Goal: Task Accomplishment & Management: Use online tool/utility

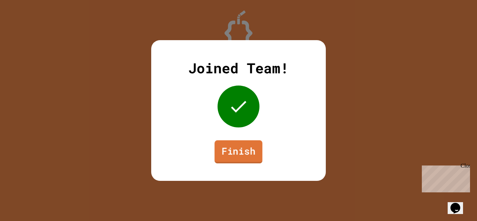
click at [240, 153] on link "Finish" at bounding box center [238, 151] width 48 height 23
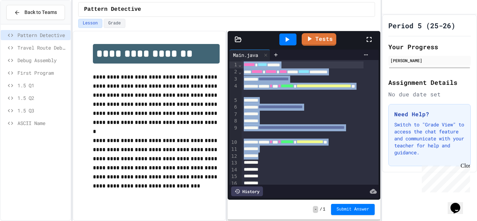
drag, startPoint x: 282, startPoint y: 158, endPoint x: 220, endPoint y: 40, distance: 132.5
click at [220, 40] on div "**********" at bounding box center [227, 126] width 308 height 190
click at [288, 33] on icon at bounding box center [288, 31] width 1 height 4
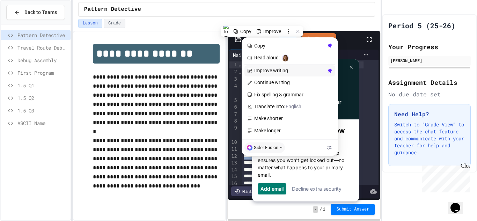
click at [283, 70] on span "Improve writing" at bounding box center [289, 71] width 71 height 6
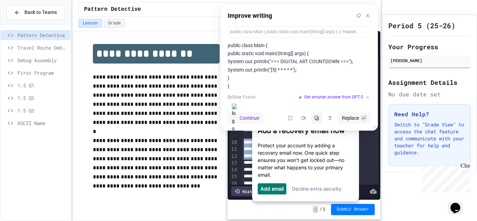
click at [316, 117] on icon at bounding box center [316, 117] width 5 height 5
click at [367, 16] on icon at bounding box center [367, 15] width 3 height 3
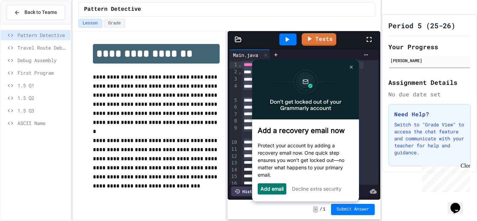
click at [320, 92] on img at bounding box center [305, 91] width 107 height 56
click at [350, 65] on link at bounding box center [350, 66] width 11 height 11
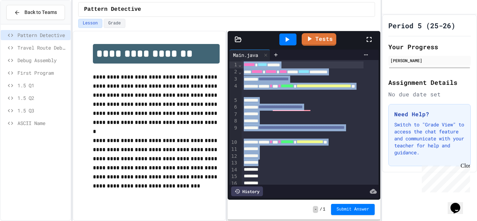
drag, startPoint x: 276, startPoint y: 162, endPoint x: 230, endPoint y: 55, distance: 116.3
click at [230, 55] on div "**********" at bounding box center [303, 124] width 149 height 148
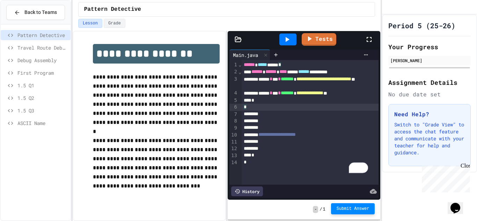
click at [345, 208] on span "Submit Answer" at bounding box center [352, 209] width 33 height 6
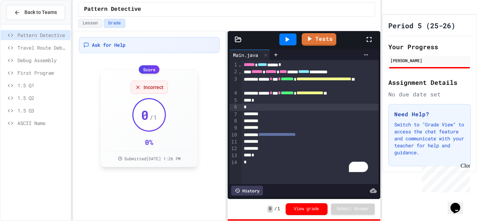
click at [149, 117] on div "0 / 1" at bounding box center [149, 115] width 16 height 14
click at [315, 208] on button "View grade" at bounding box center [306, 208] width 42 height 12
click at [50, 48] on span "Travel Route Debugger" at bounding box center [42, 47] width 50 height 7
